Goal: Transaction & Acquisition: Book appointment/travel/reservation

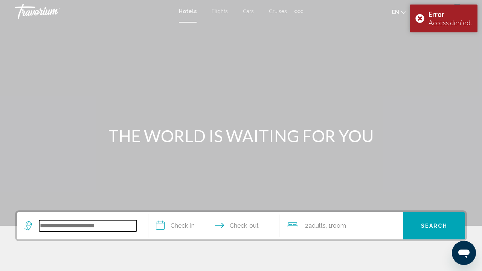
click at [87, 223] on input "Search widget" at bounding box center [87, 225] width 97 height 11
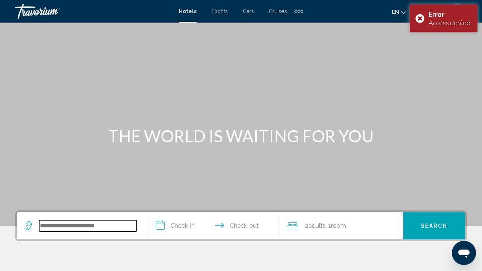
scroll to position [138, 0]
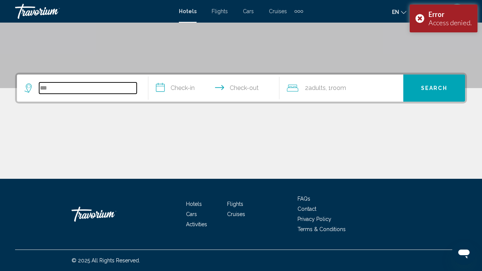
type input "**"
